Goal: Find specific page/section: Find specific page/section

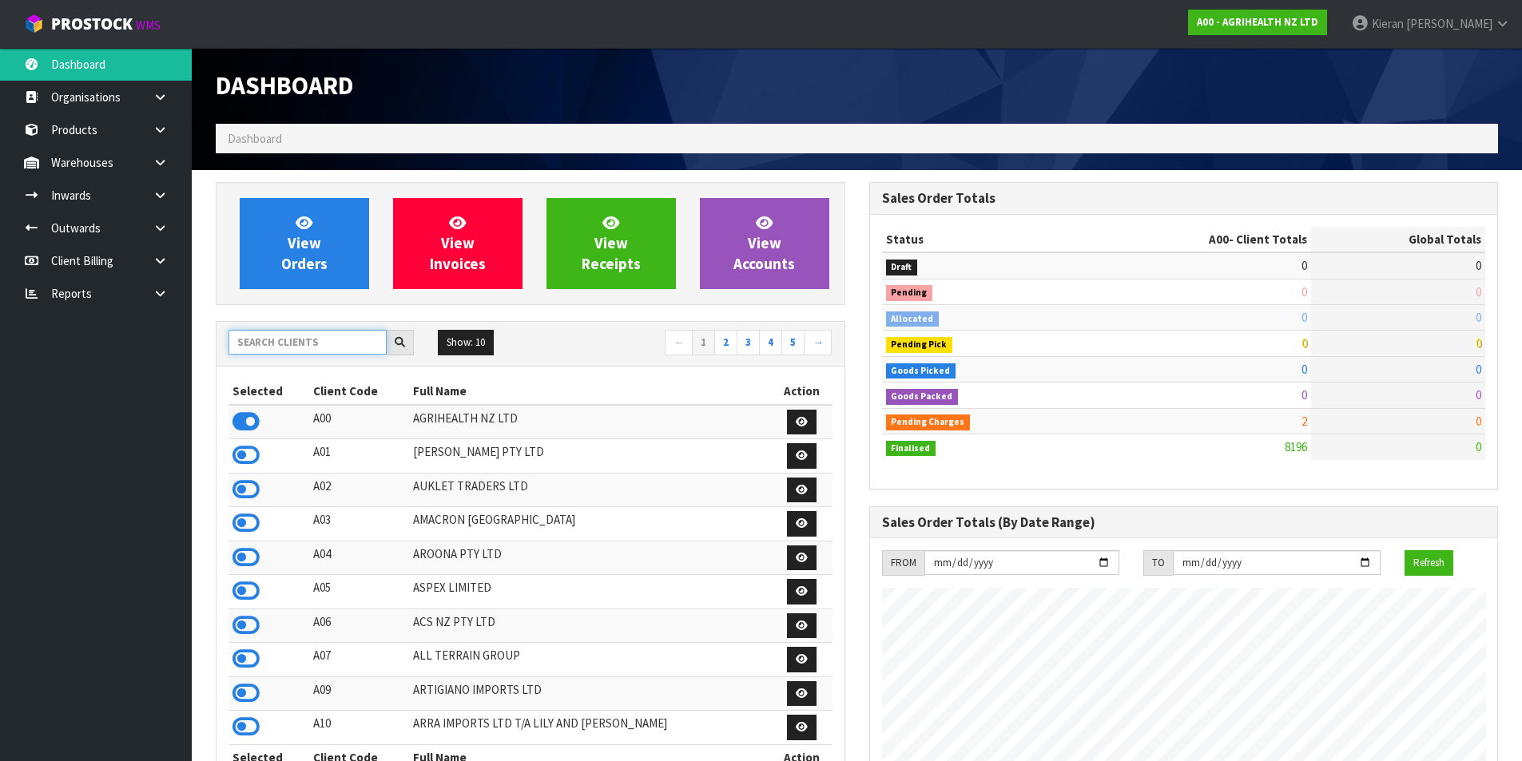
scroll to position [1211, 653]
click at [324, 340] on input "text" at bounding box center [308, 342] width 158 height 25
type input "K01"
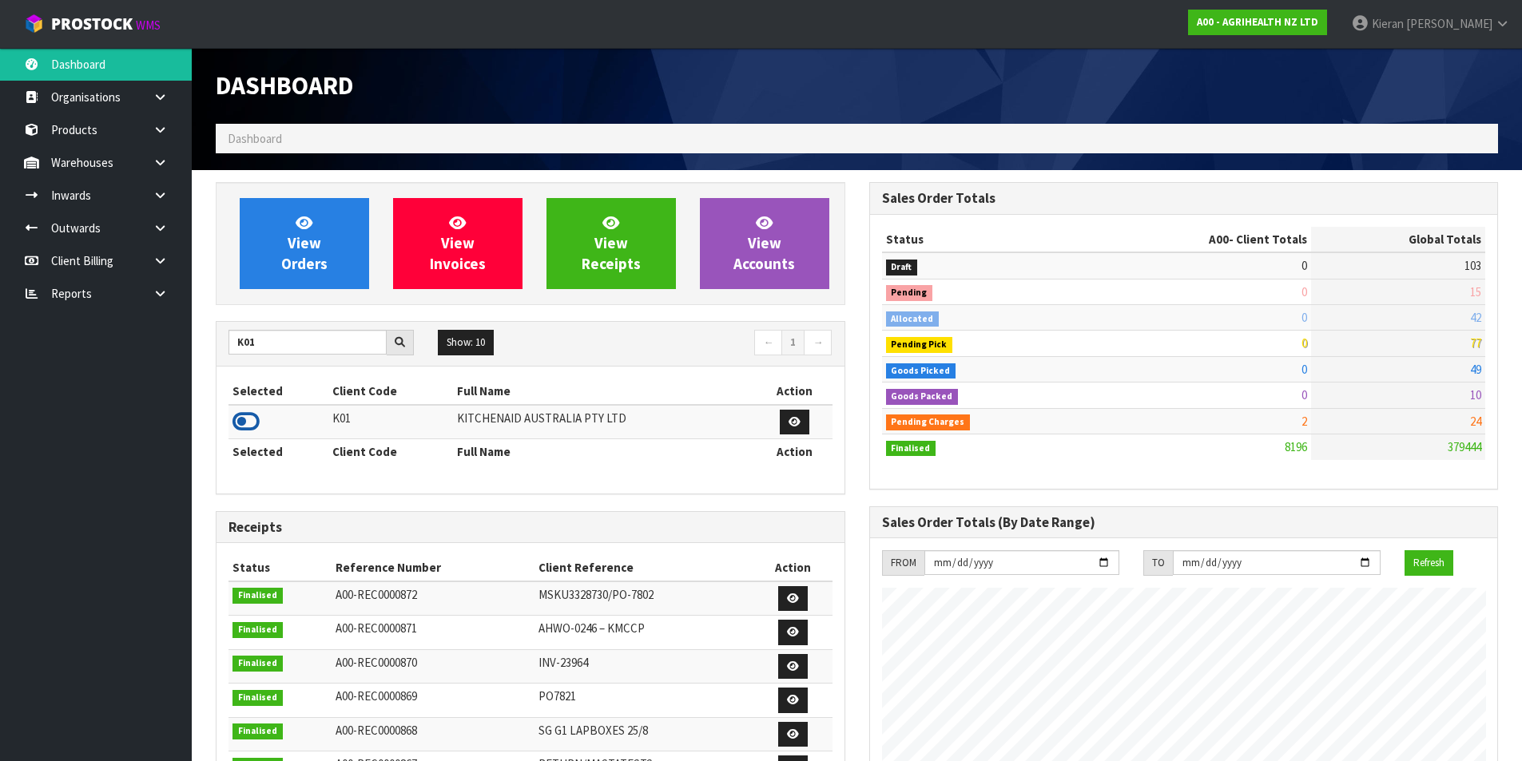
click at [239, 420] on icon at bounding box center [246, 422] width 27 height 24
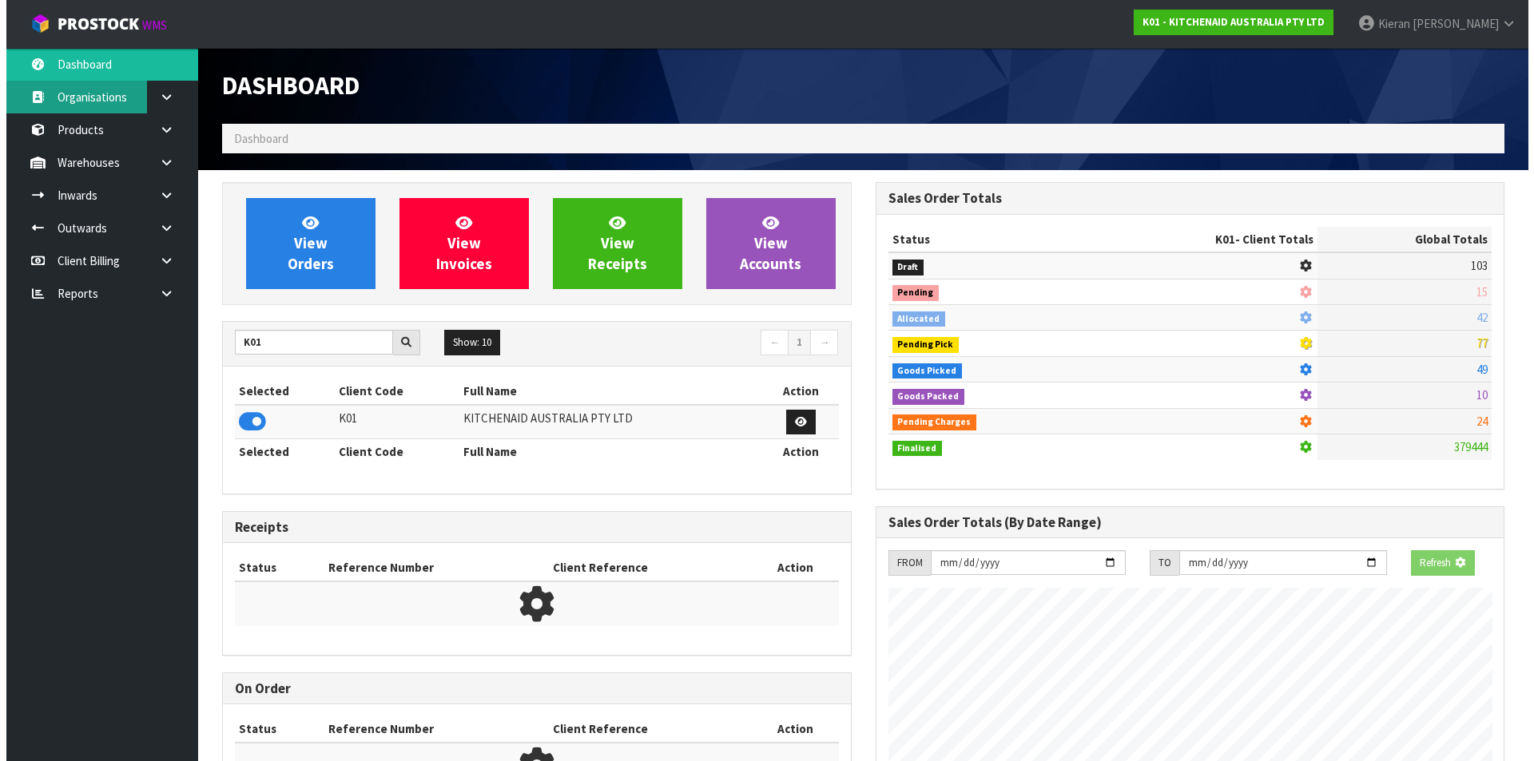
scroll to position [798046, 798389]
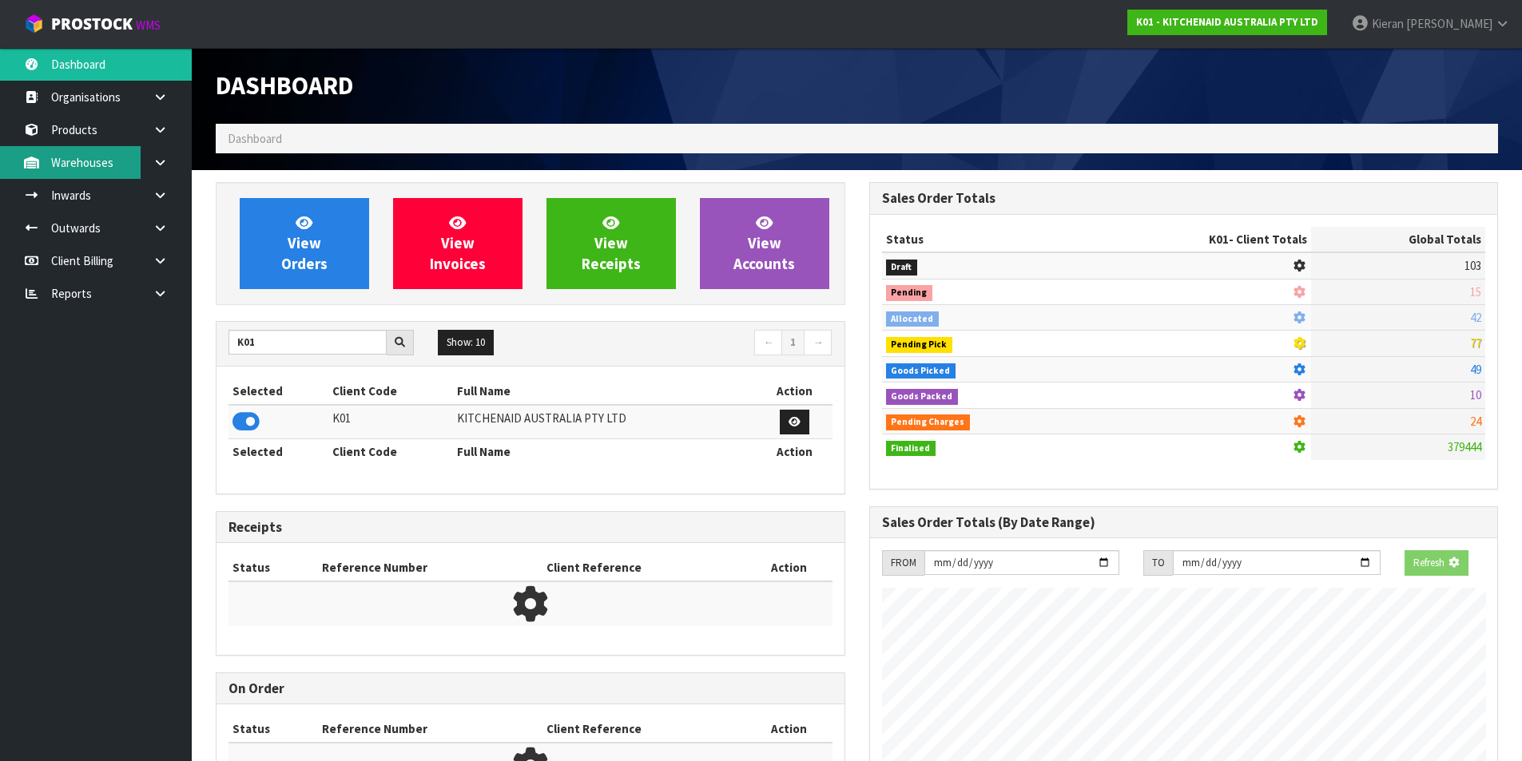
drag, startPoint x: 80, startPoint y: 153, endPoint x: 89, endPoint y: 157, distance: 10.1
click at [82, 153] on link "Warehouses" at bounding box center [96, 162] width 192 height 33
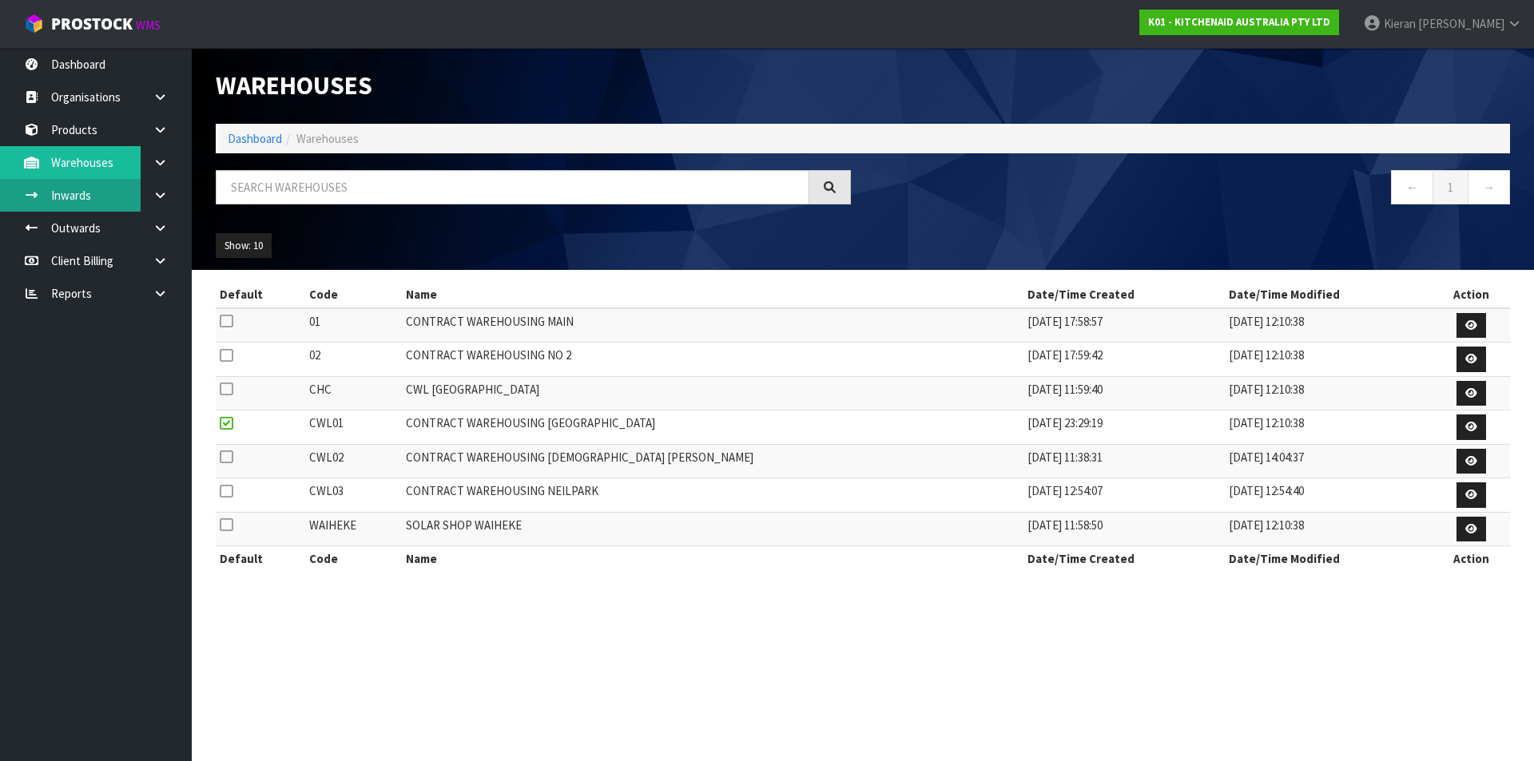
click at [81, 201] on link "Inwards" at bounding box center [96, 195] width 192 height 33
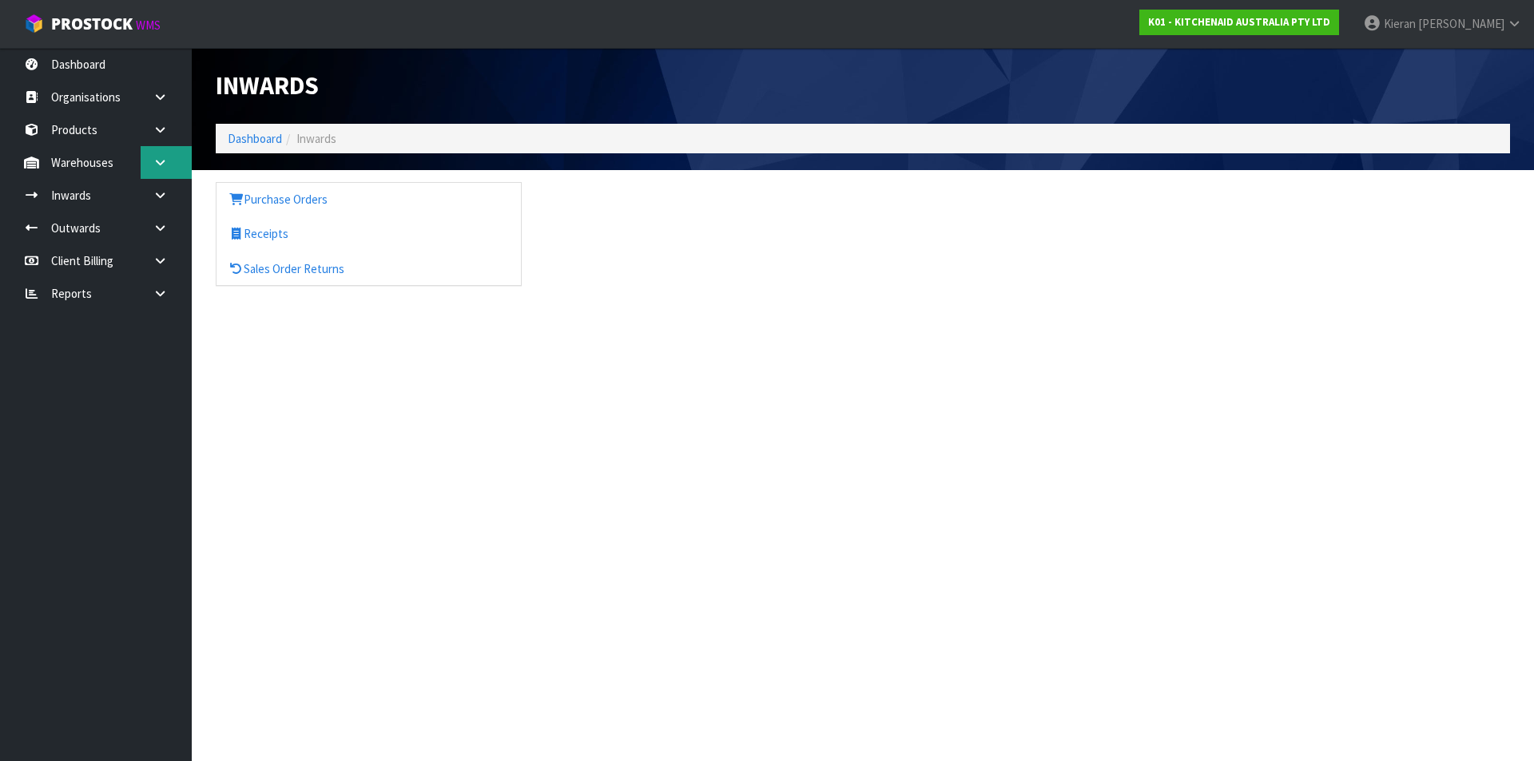
click at [149, 159] on link at bounding box center [166, 162] width 51 height 33
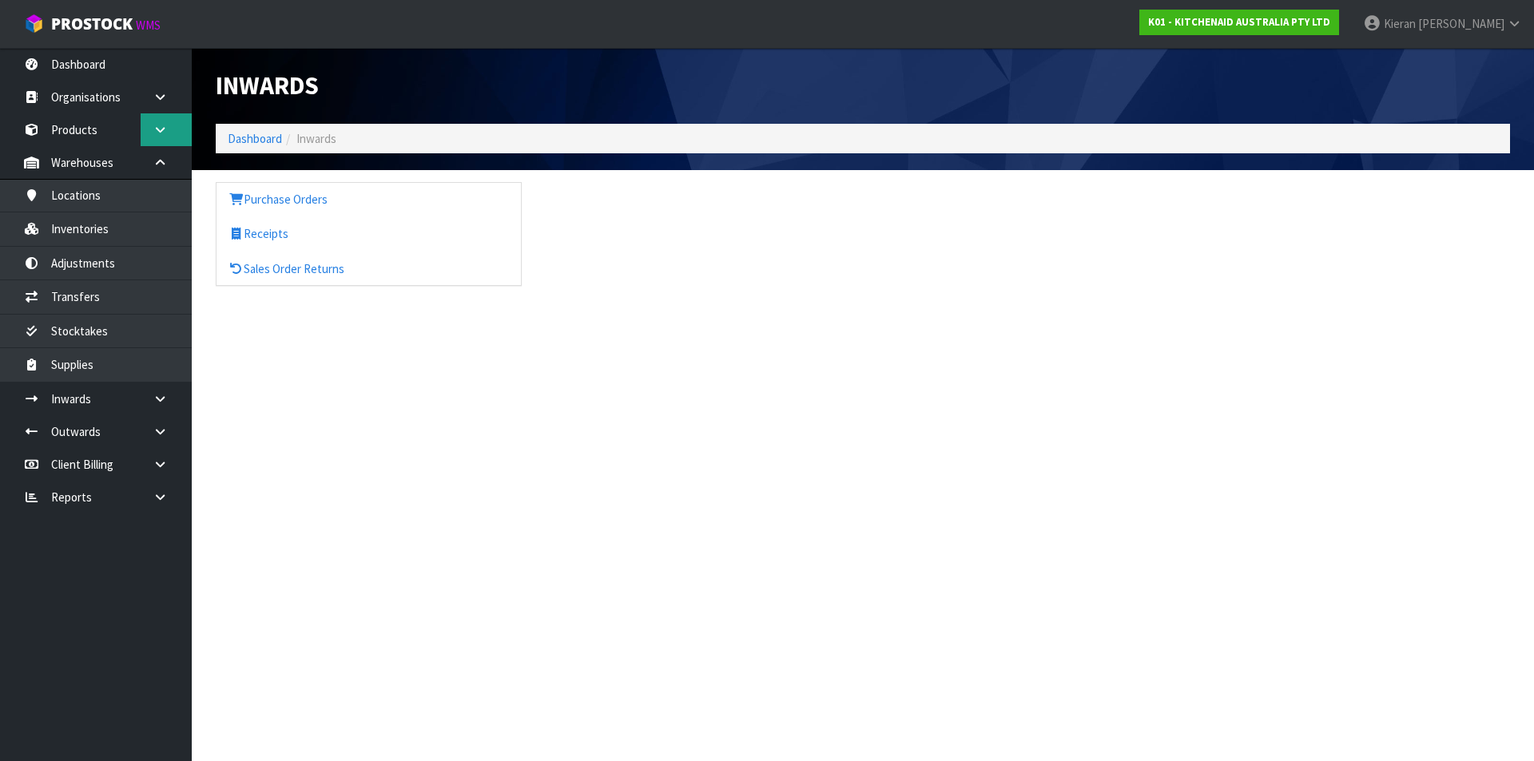
click at [153, 131] on icon at bounding box center [160, 130] width 15 height 12
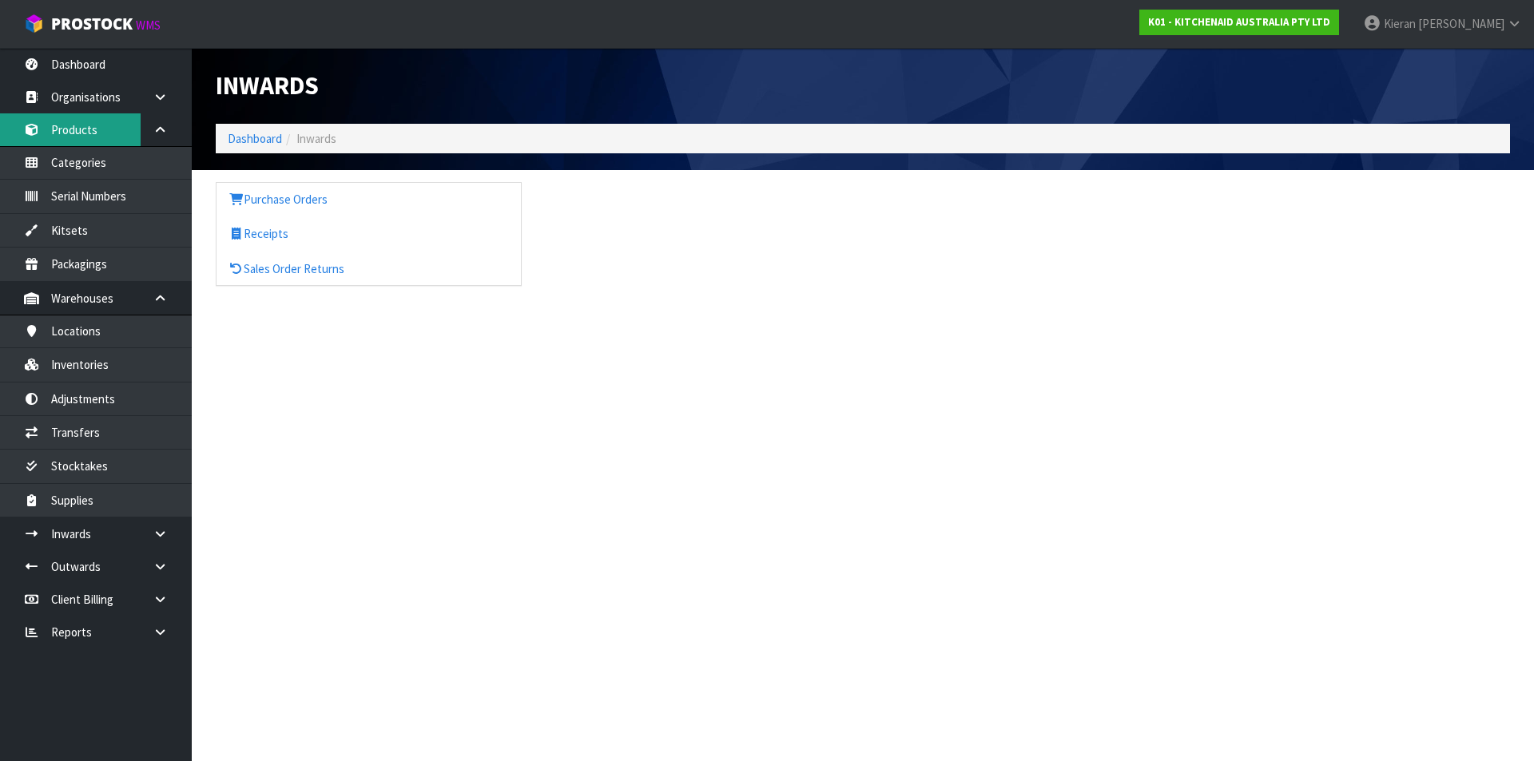
click at [97, 126] on link "Products" at bounding box center [96, 129] width 192 height 33
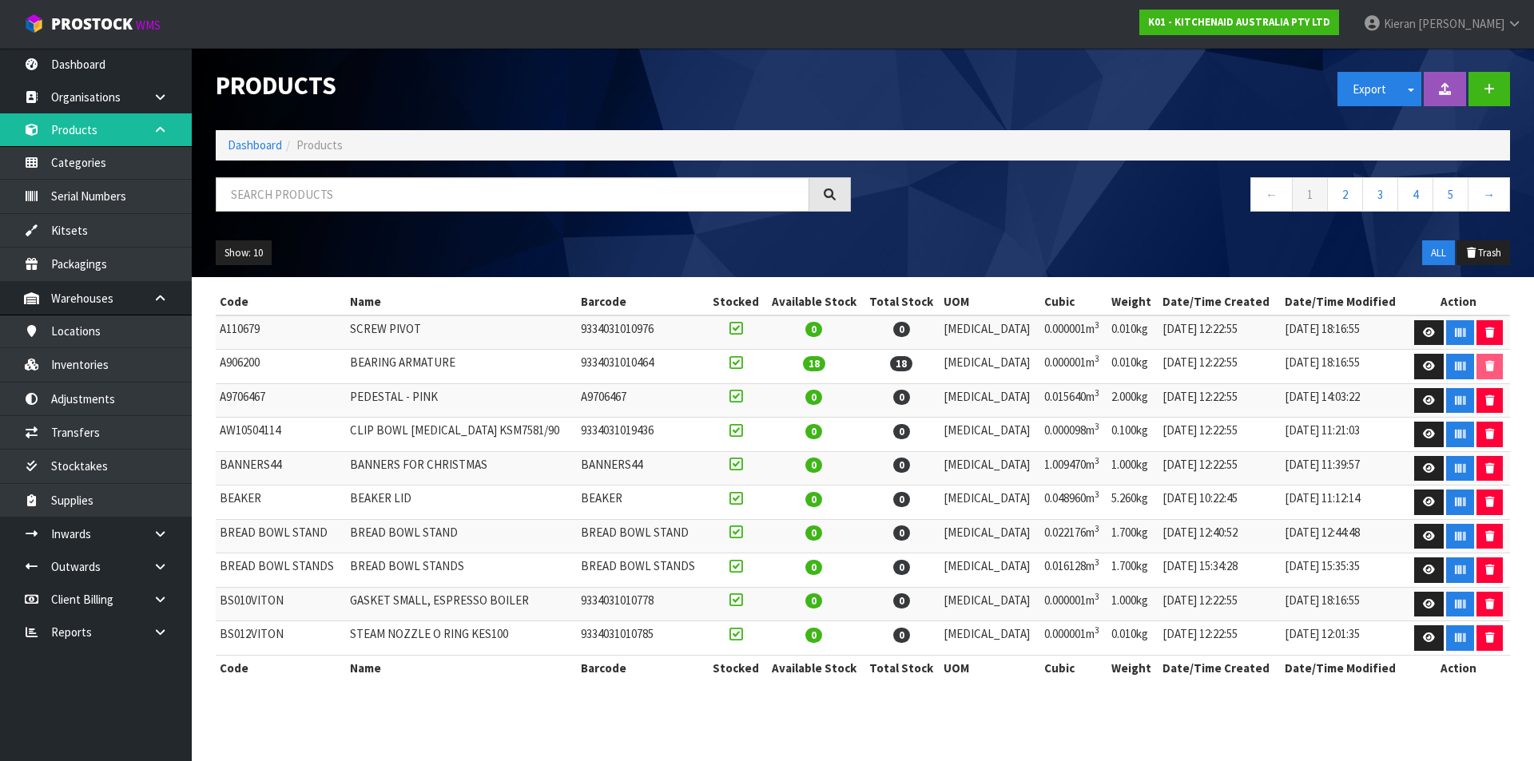
click at [155, 131] on icon at bounding box center [160, 130] width 15 height 12
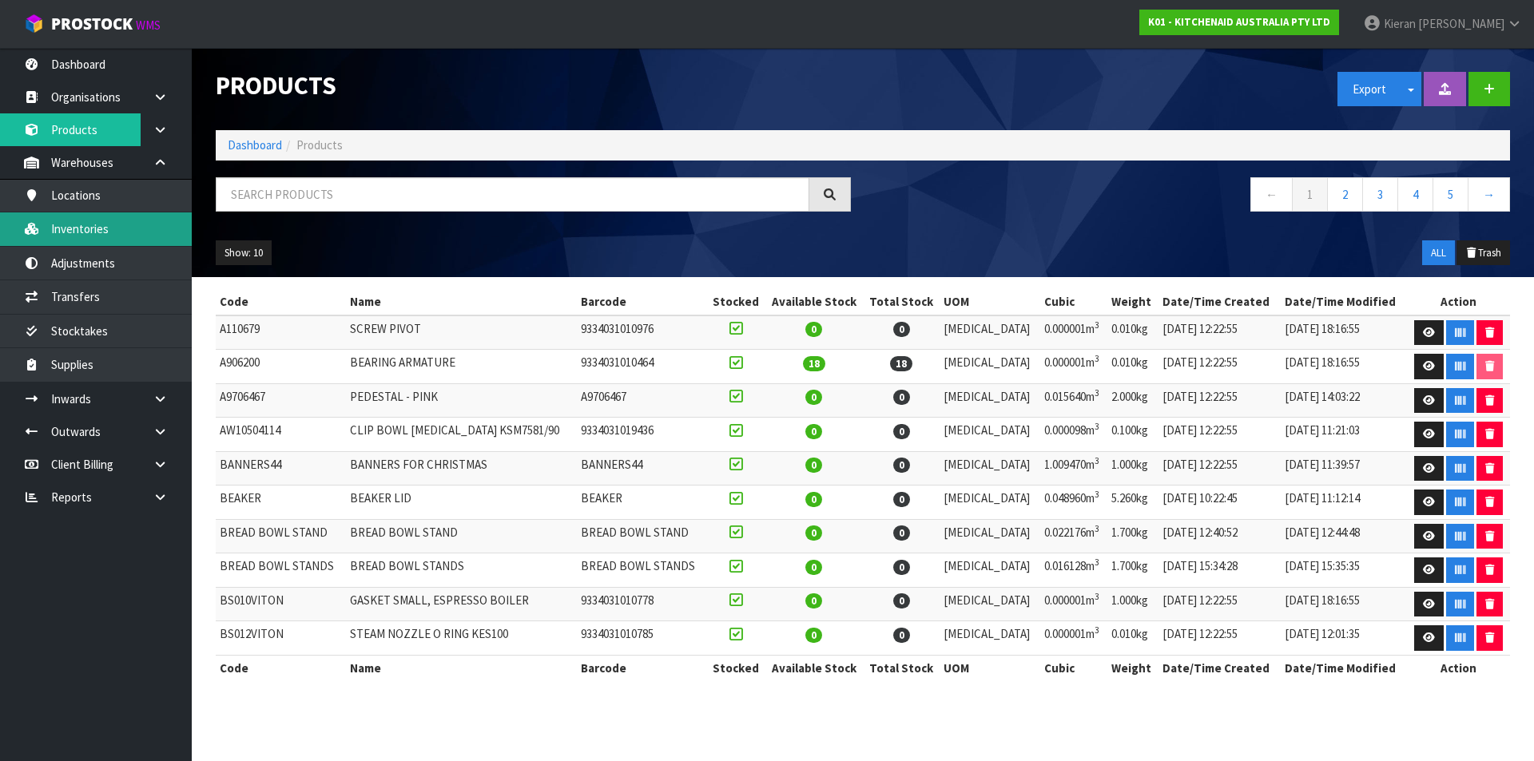
click at [137, 230] on link "Inventories" at bounding box center [96, 229] width 192 height 33
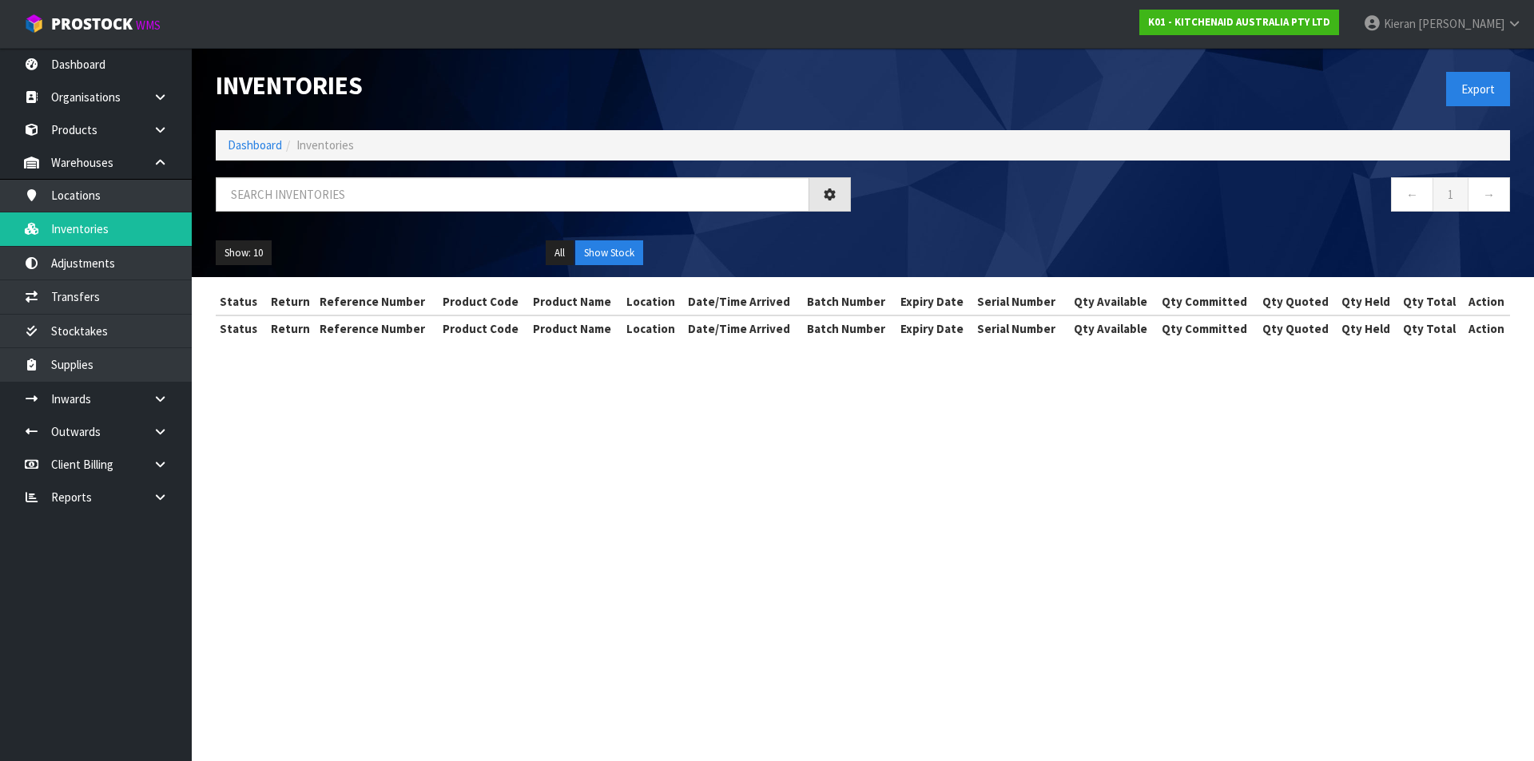
click at [153, 157] on div "Inventories Export Dashboard Inventories ← 1 → Show: 10 5 10 25 50 All Show Sto…" at bounding box center [767, 185] width 1534 height 370
click at [157, 159] on icon at bounding box center [160, 163] width 15 height 12
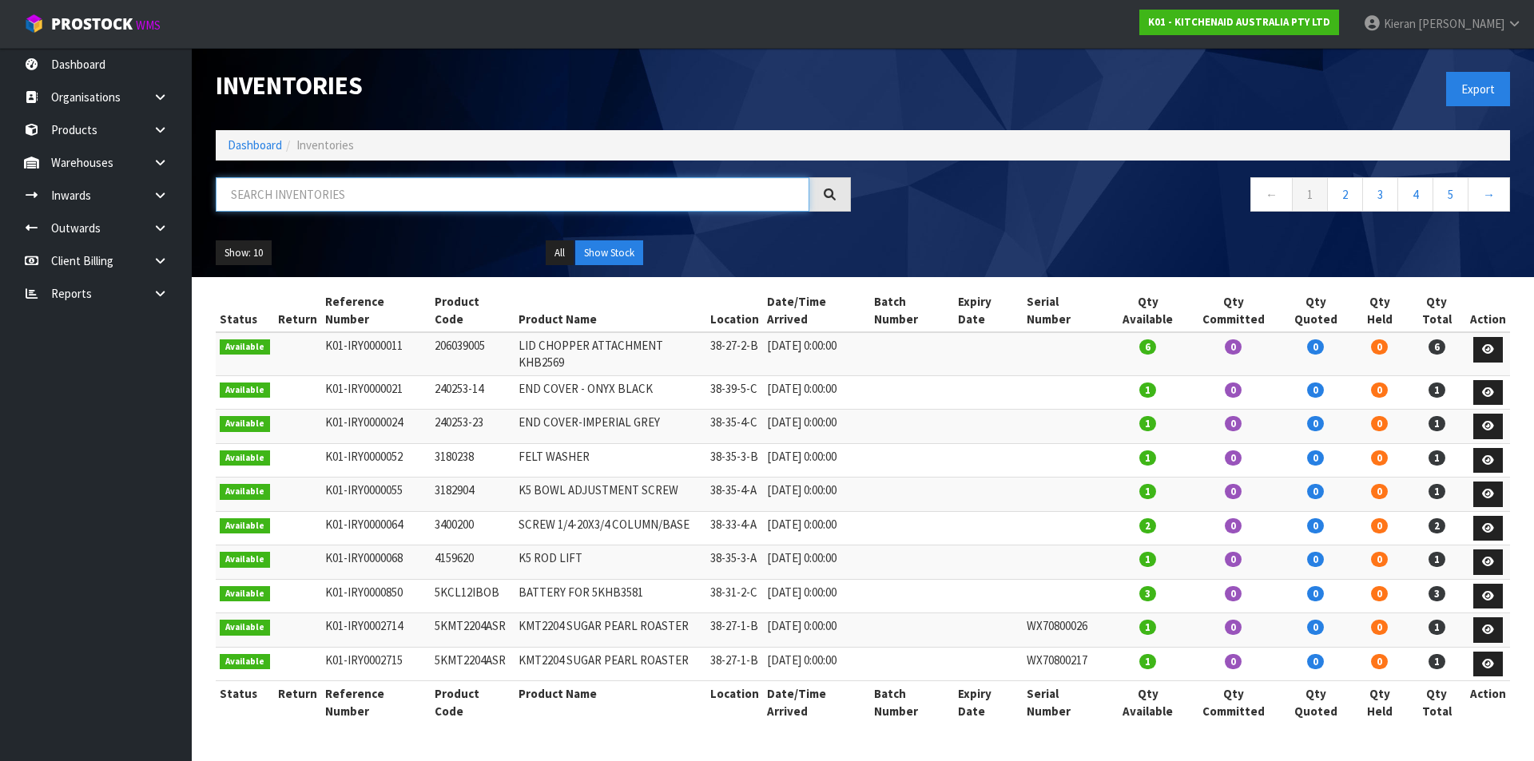
click at [222, 185] on input "text" at bounding box center [513, 194] width 594 height 34
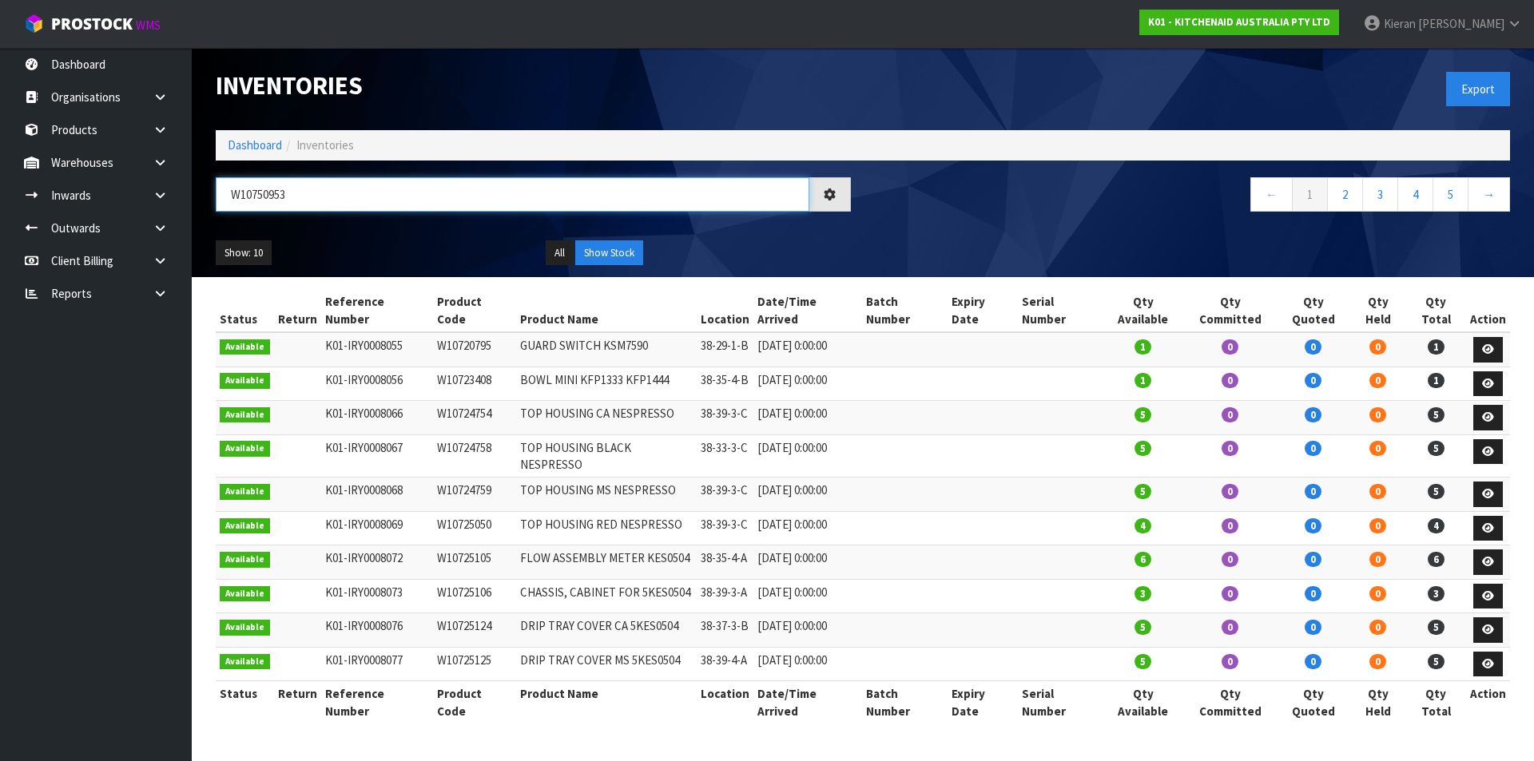
type input "W10750953"
